Goal: Task Accomplishment & Management: Use online tool/utility

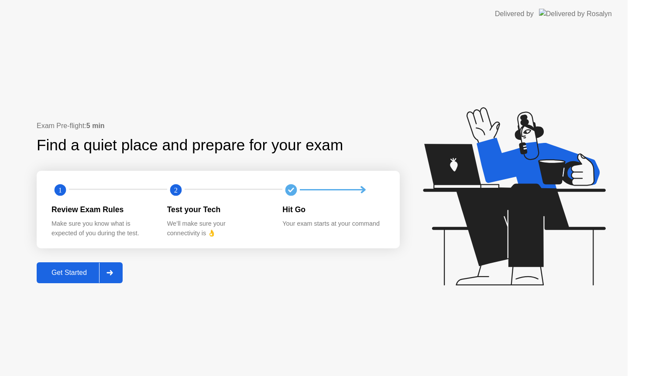
click at [75, 274] on div "Get Started" at bounding box center [69, 273] width 60 height 8
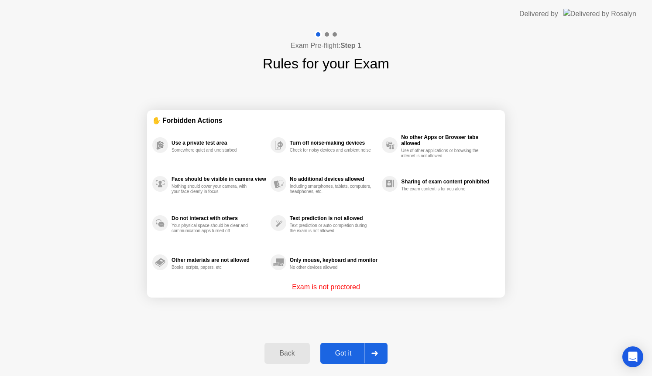
click at [334, 350] on div "Got it" at bounding box center [343, 354] width 41 height 8
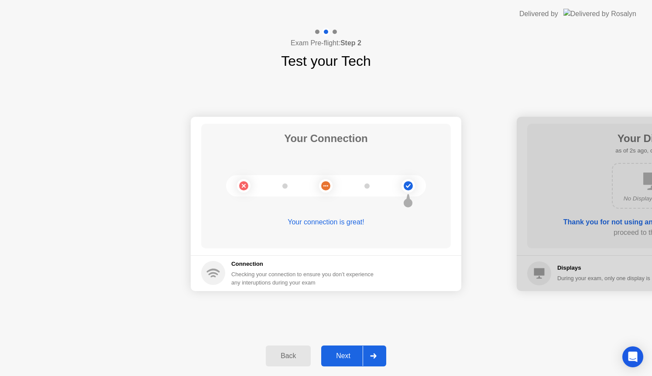
click at [340, 357] on div "Next" at bounding box center [343, 356] width 39 height 8
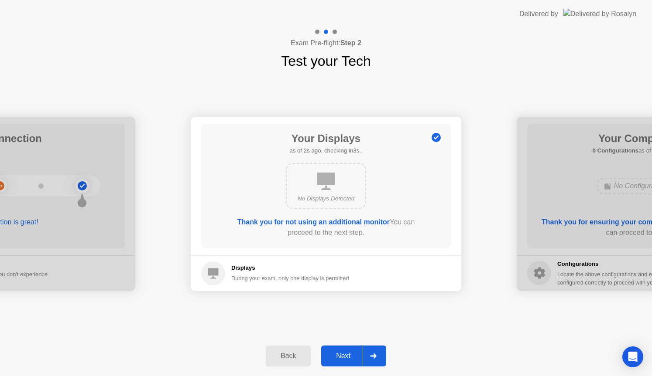
click at [340, 357] on div "Next" at bounding box center [343, 356] width 39 height 8
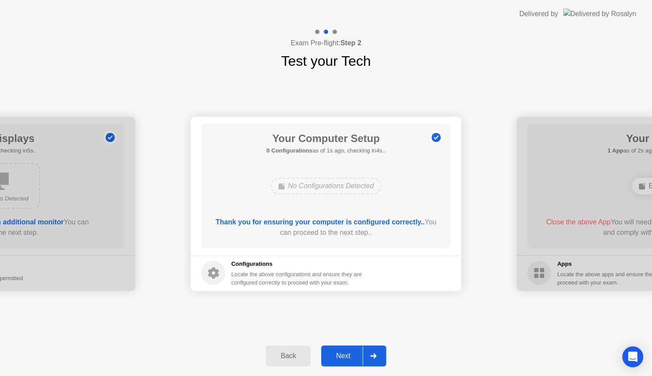
click at [340, 357] on div "Next" at bounding box center [343, 356] width 39 height 8
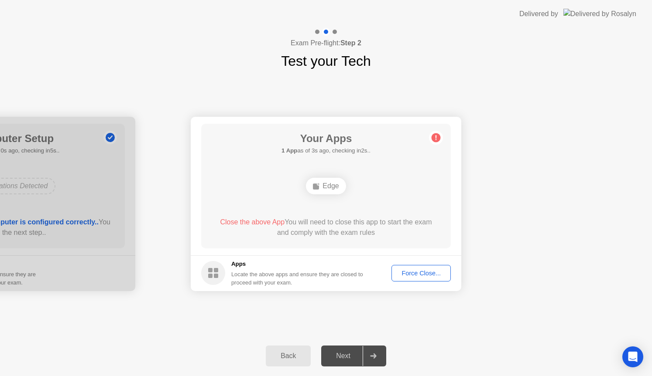
click at [409, 273] on div "Force Close..." at bounding box center [420, 273] width 53 height 7
click at [417, 273] on div "Force Close..." at bounding box center [420, 273] width 53 height 7
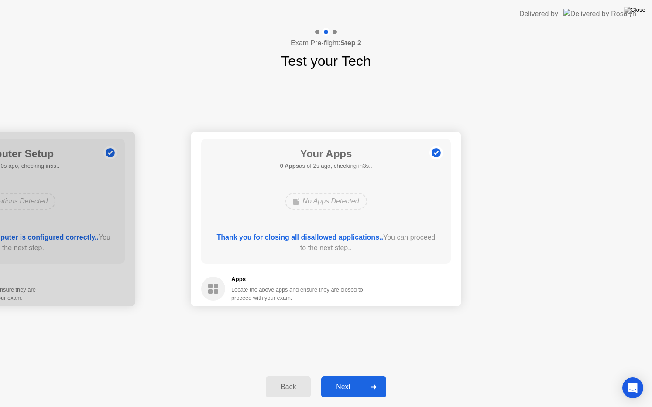
click at [344, 376] on div "Next" at bounding box center [343, 387] width 39 height 8
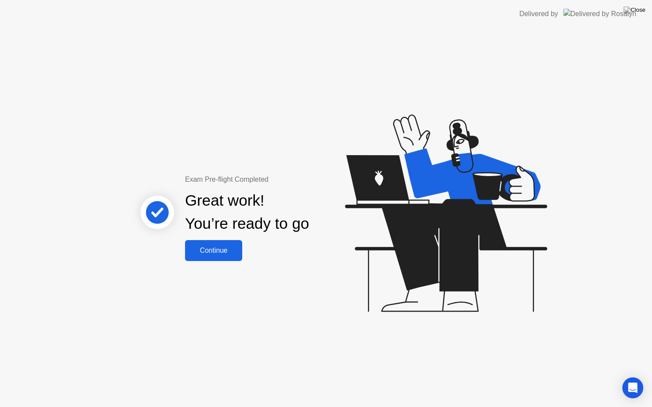
click at [229, 249] on div "Continue" at bounding box center [214, 251] width 52 height 8
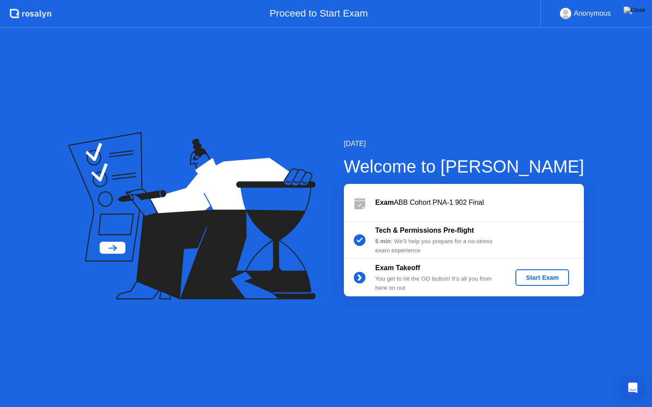
click at [546, 283] on button "Start Exam" at bounding box center [542, 278] width 54 height 17
